Goal: Register for event/course

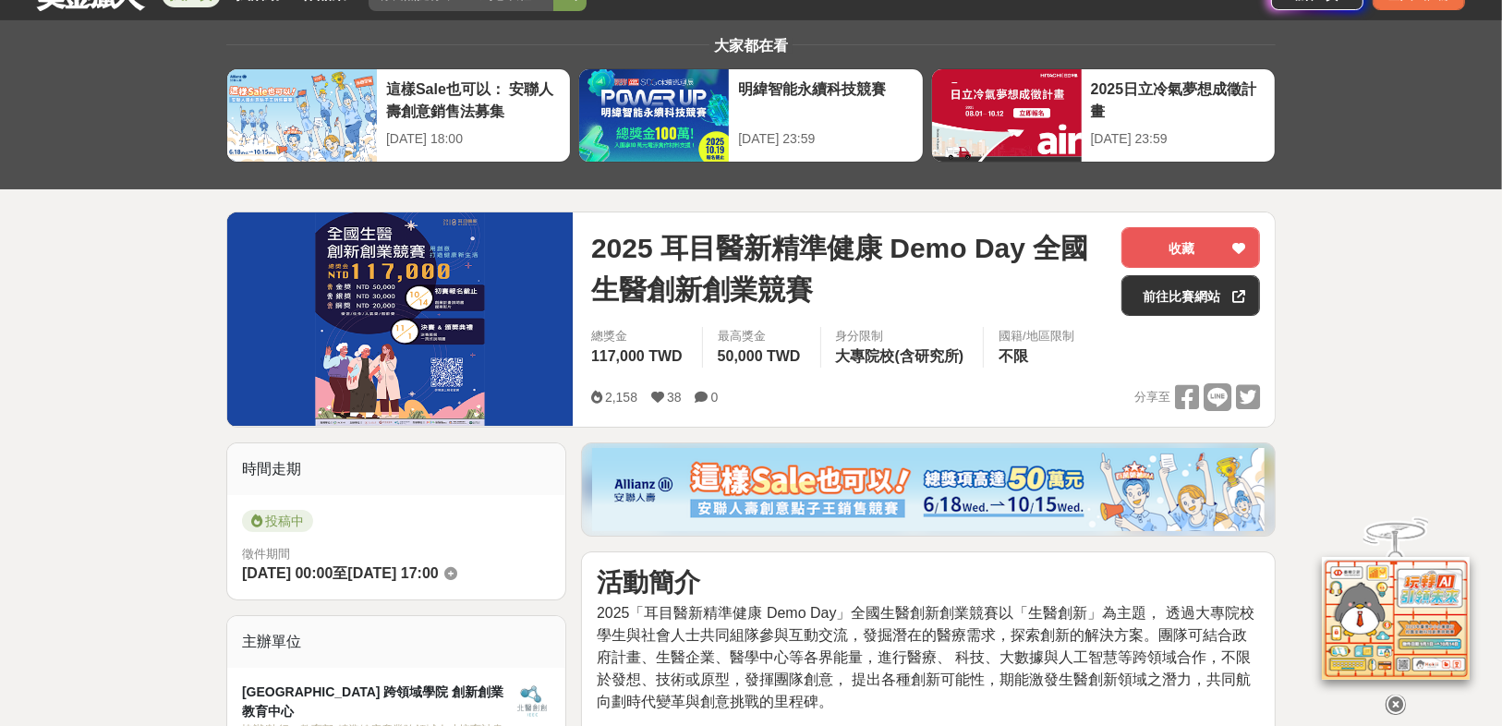
scroll to position [74, 0]
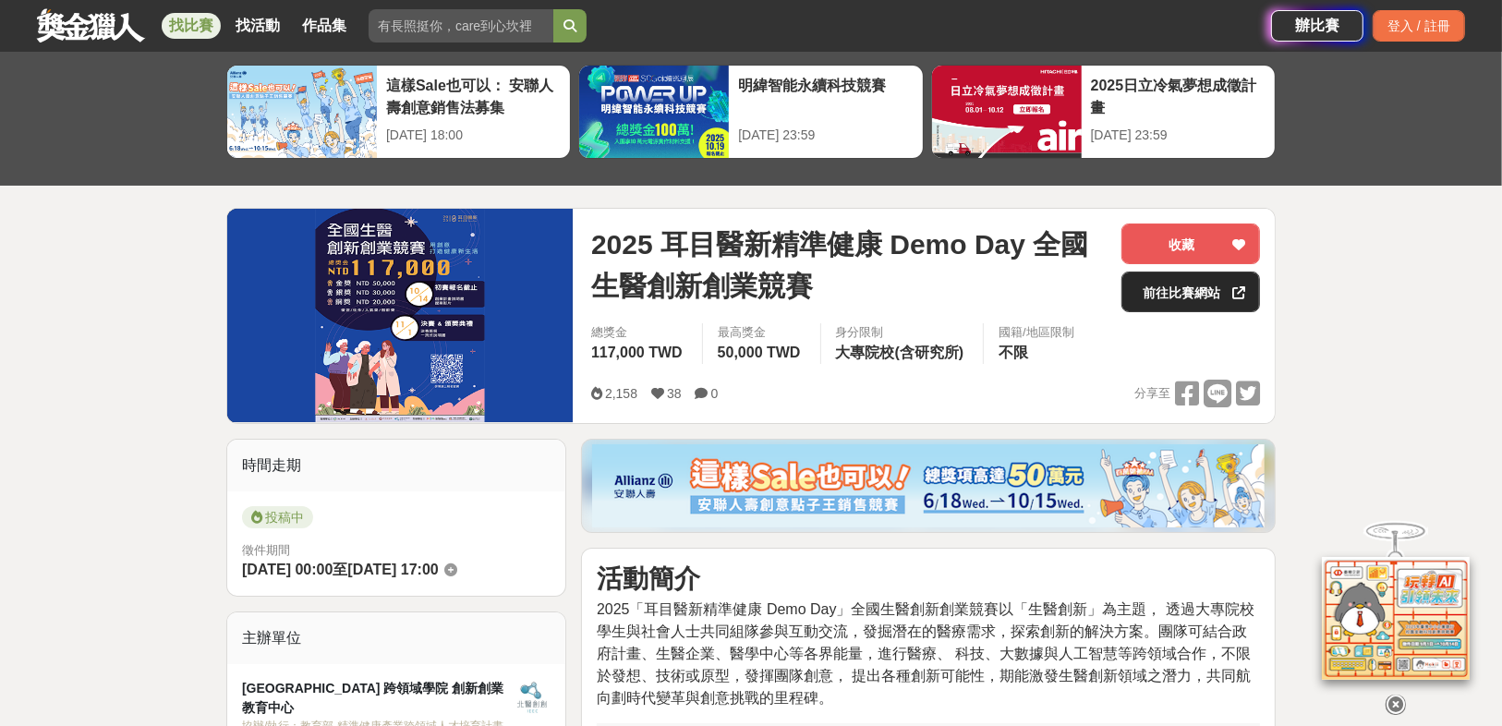
click at [1178, 301] on link "前往比賽網站" at bounding box center [1190, 292] width 139 height 41
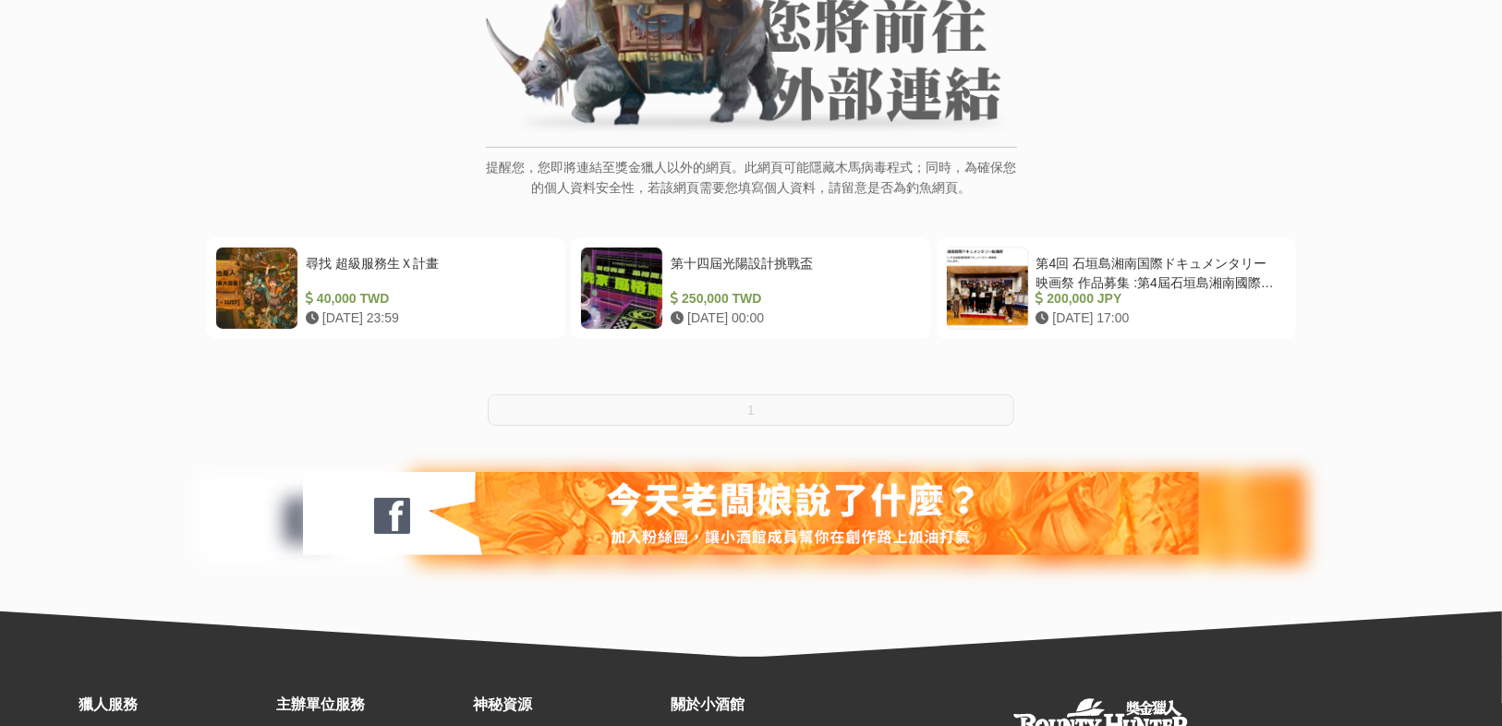
scroll to position [296, 0]
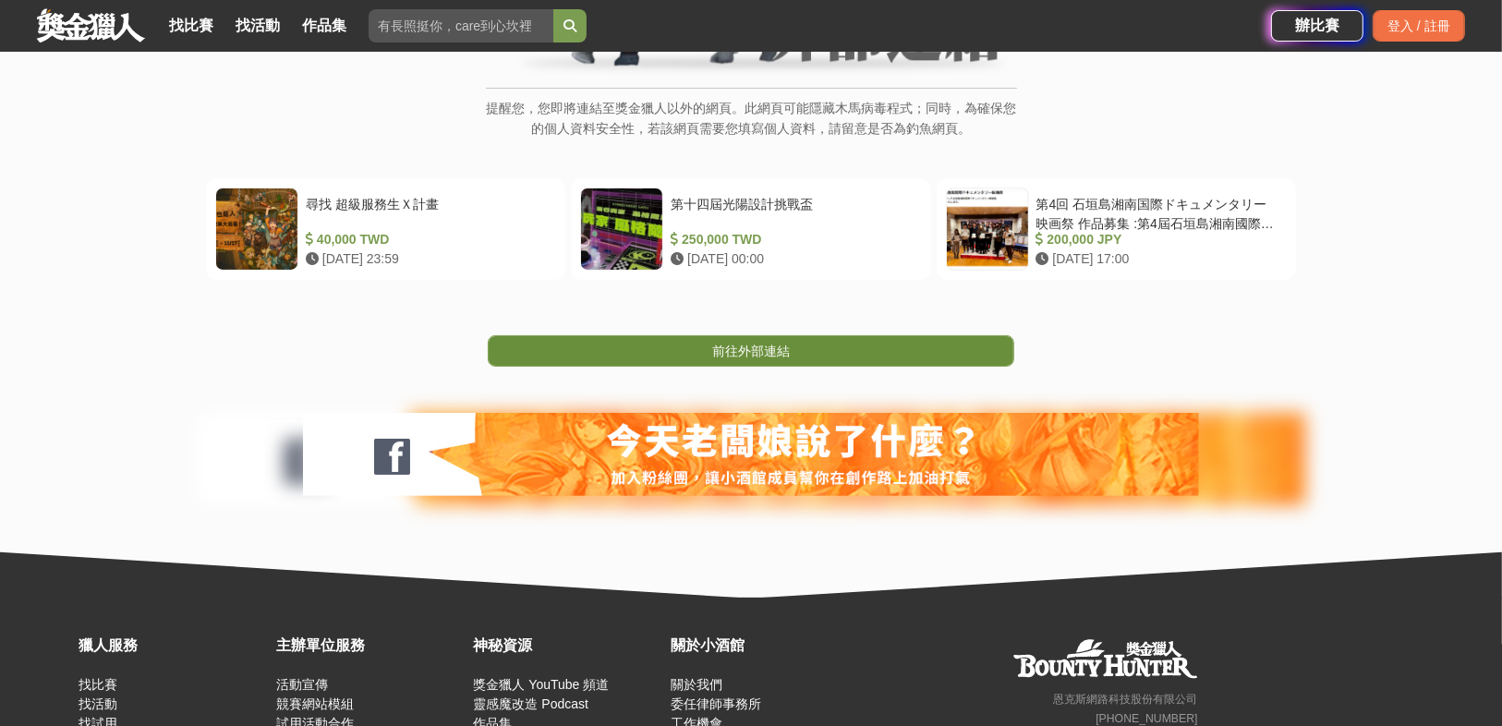
click at [758, 356] on span "前往外部連結" at bounding box center [751, 351] width 78 height 15
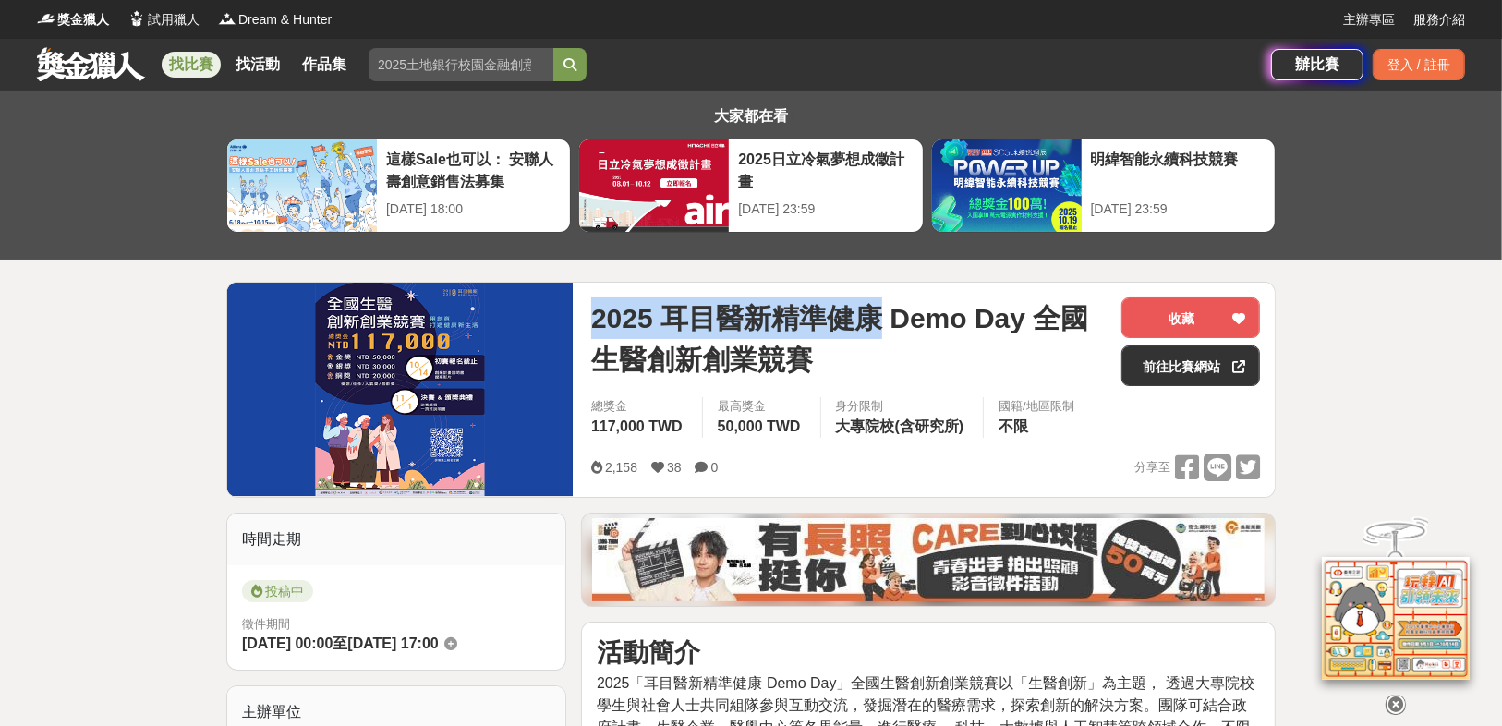
drag, startPoint x: 591, startPoint y: 321, endPoint x: 884, endPoint y: 328, distance: 292.9
click at [884, 328] on span "2025 耳目醫新精準健康 Demo Day 全國生醫創新創業競賽" at bounding box center [848, 338] width 515 height 83
